Goal: Use online tool/utility: Utilize a website feature to perform a specific function

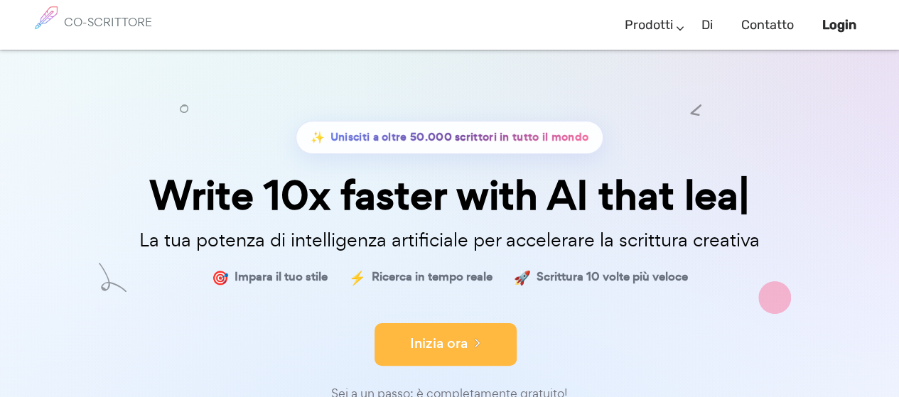
click at [446, 352] on font "Inizia ora" at bounding box center [439, 343] width 58 height 19
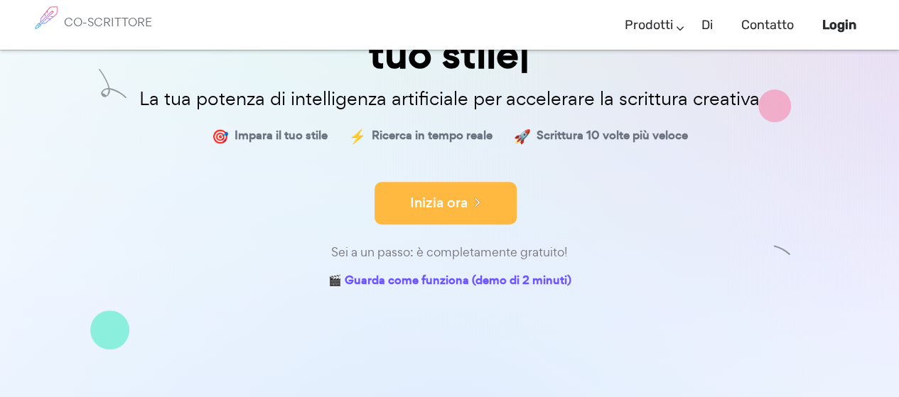
scroll to position [225, 0]
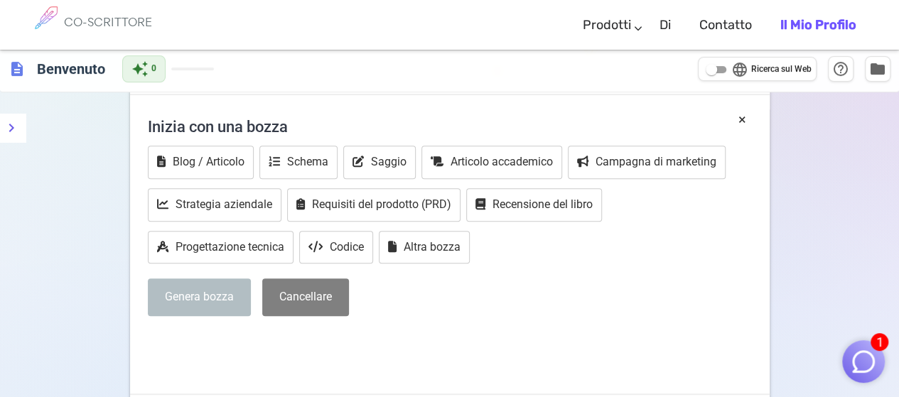
scroll to position [291, 0]
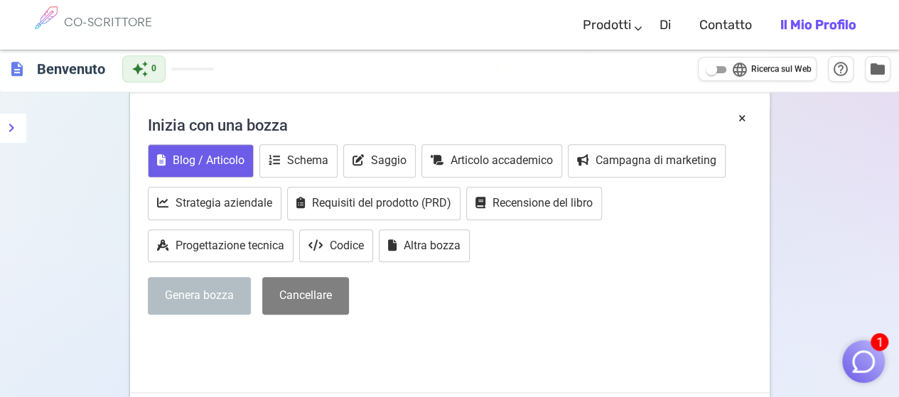
click at [181, 147] on button "Blog / Articolo" at bounding box center [201, 160] width 106 height 33
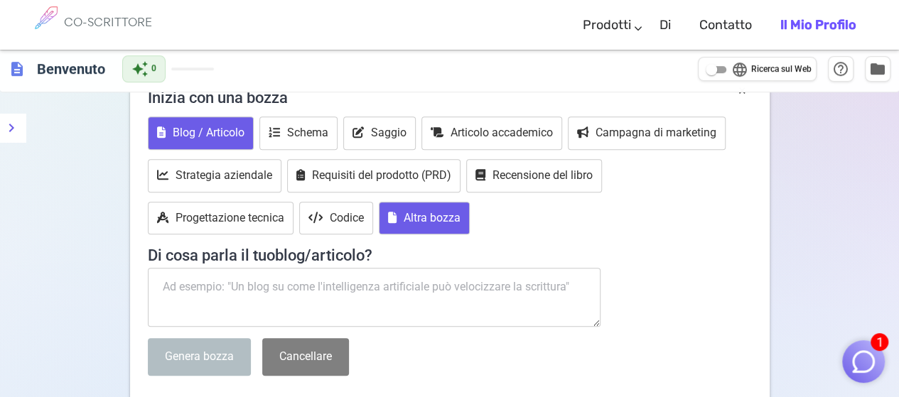
scroll to position [331, 0]
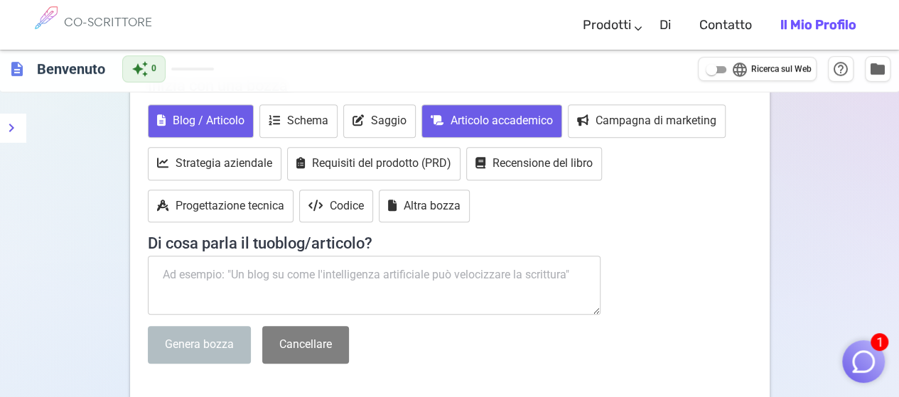
click at [523, 114] on font "Articolo accademico" at bounding box center [501, 120] width 102 height 13
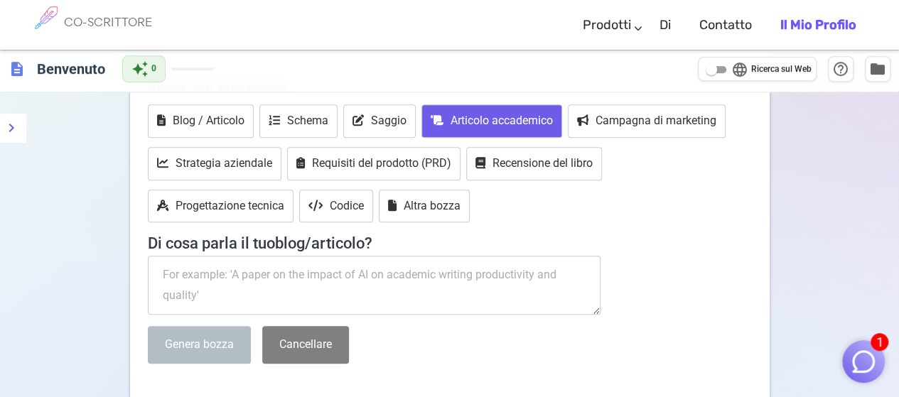
click at [513, 282] on textarea at bounding box center [374, 286] width 453 height 60
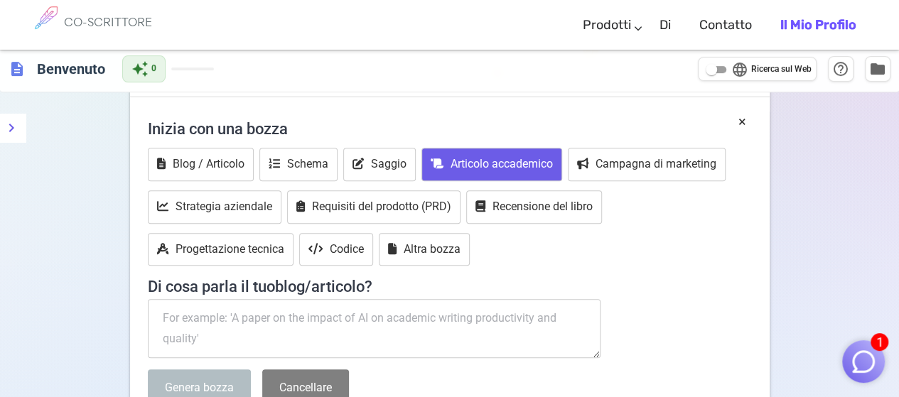
scroll to position [286, 0]
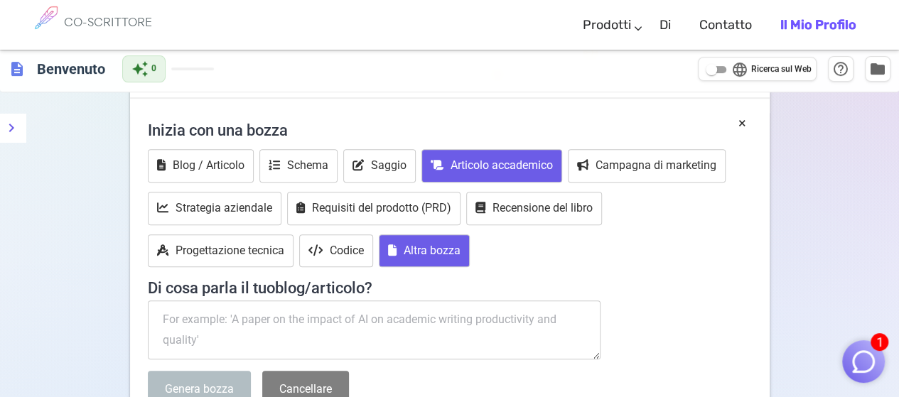
click at [403, 256] on button "Altra bozza" at bounding box center [424, 250] width 91 height 33
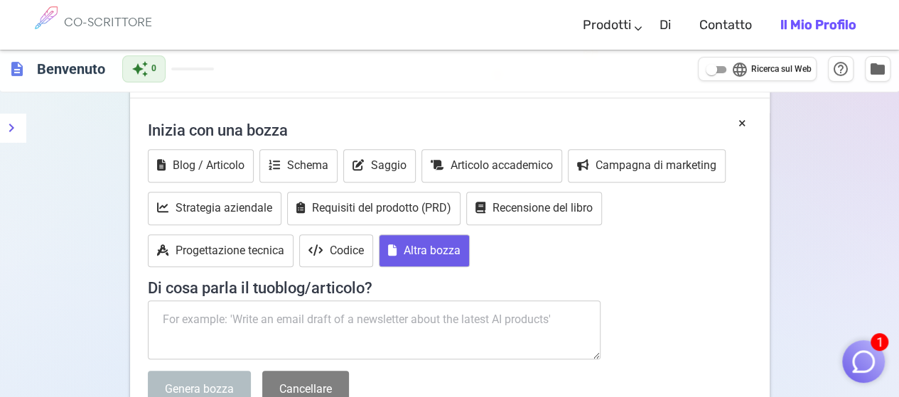
click at [415, 252] on font "Altra bozza" at bounding box center [431, 250] width 57 height 13
click at [337, 310] on textarea at bounding box center [374, 330] width 453 height 60
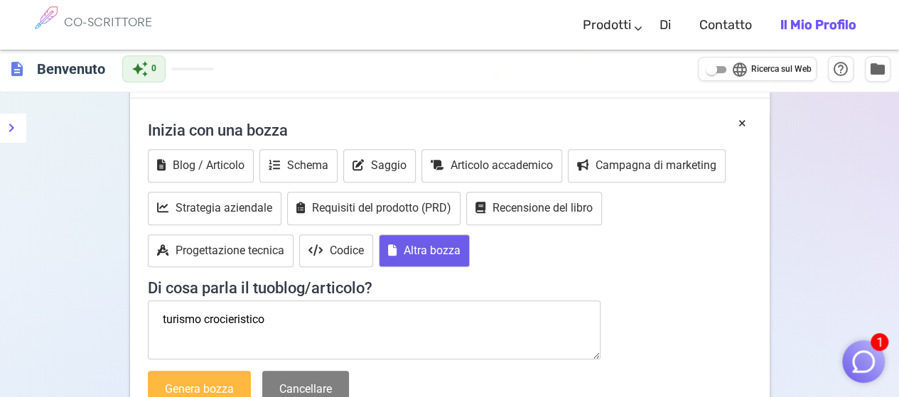
type textarea "turismo crocieristico"
click at [222, 382] on font "Genera bozza" at bounding box center [199, 388] width 69 height 13
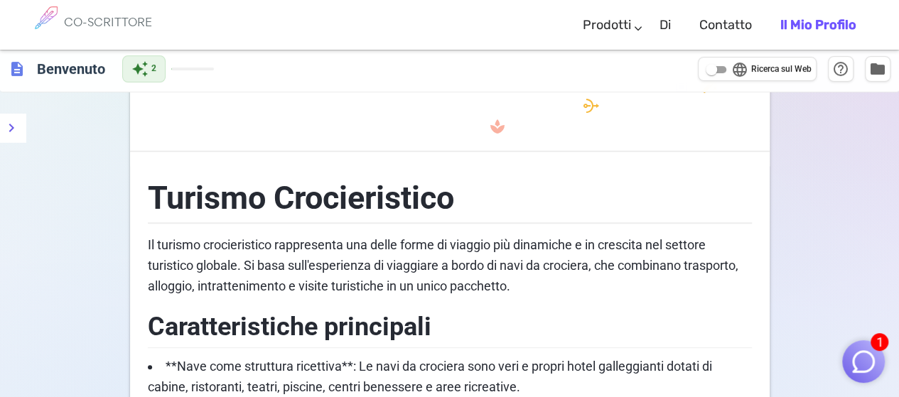
scroll to position [289, 0]
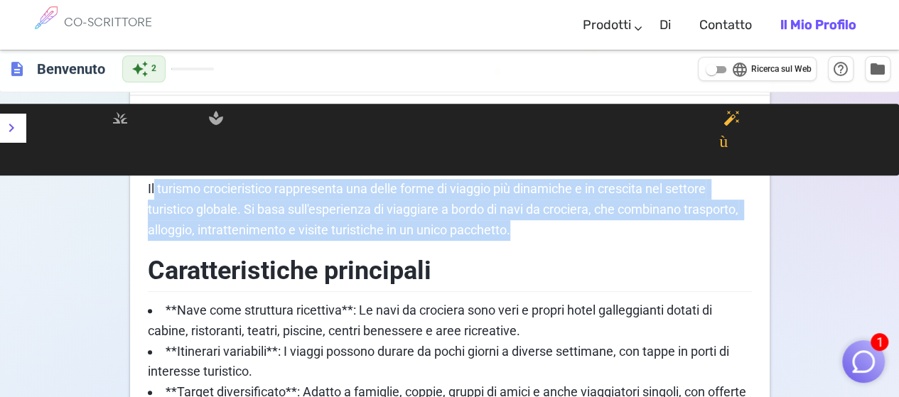
drag, startPoint x: 153, startPoint y: 188, endPoint x: 528, endPoint y: 229, distance: 377.3
click at [528, 229] on p "Il turismo crocieristico rappresenta una delle forme di viaggio più dinamiche e…" at bounding box center [450, 209] width 604 height 61
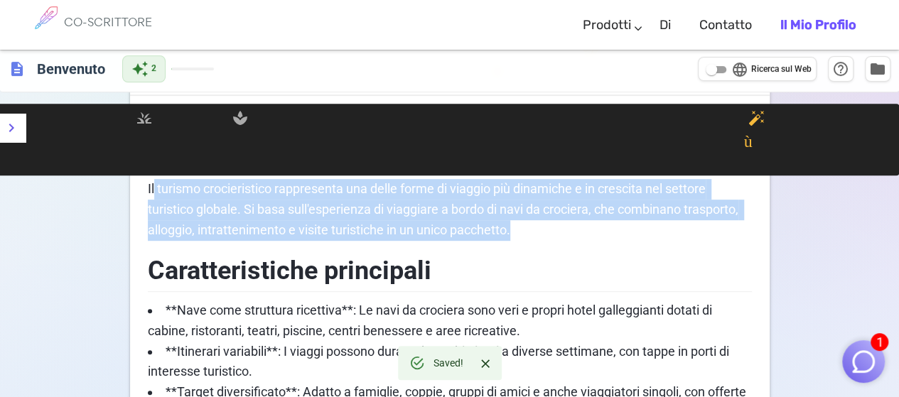
copy font "turismo crocieristico rappresenta una delle forme di viaggio più dinamiche e in…"
